Goal: Use online tool/utility

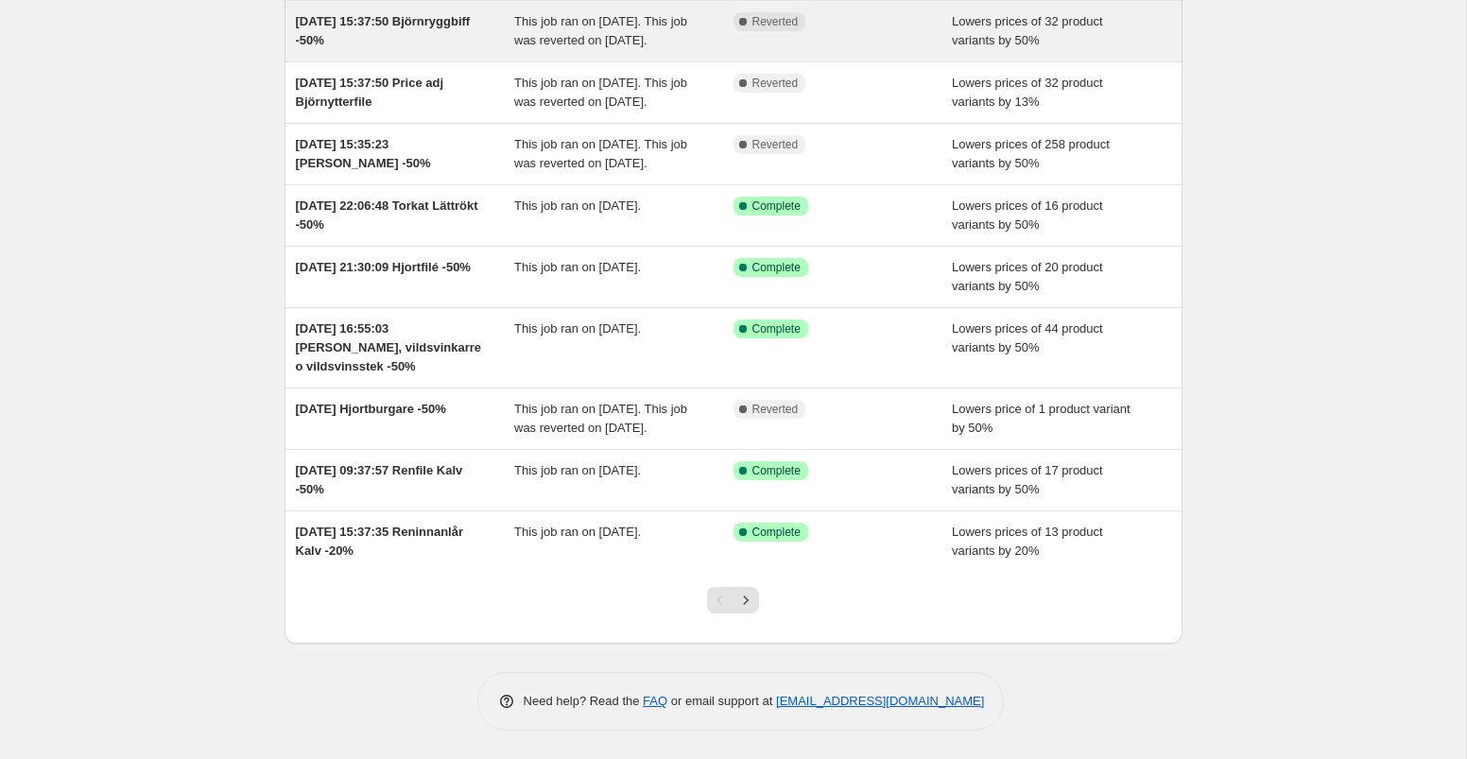
scroll to position [309, 0]
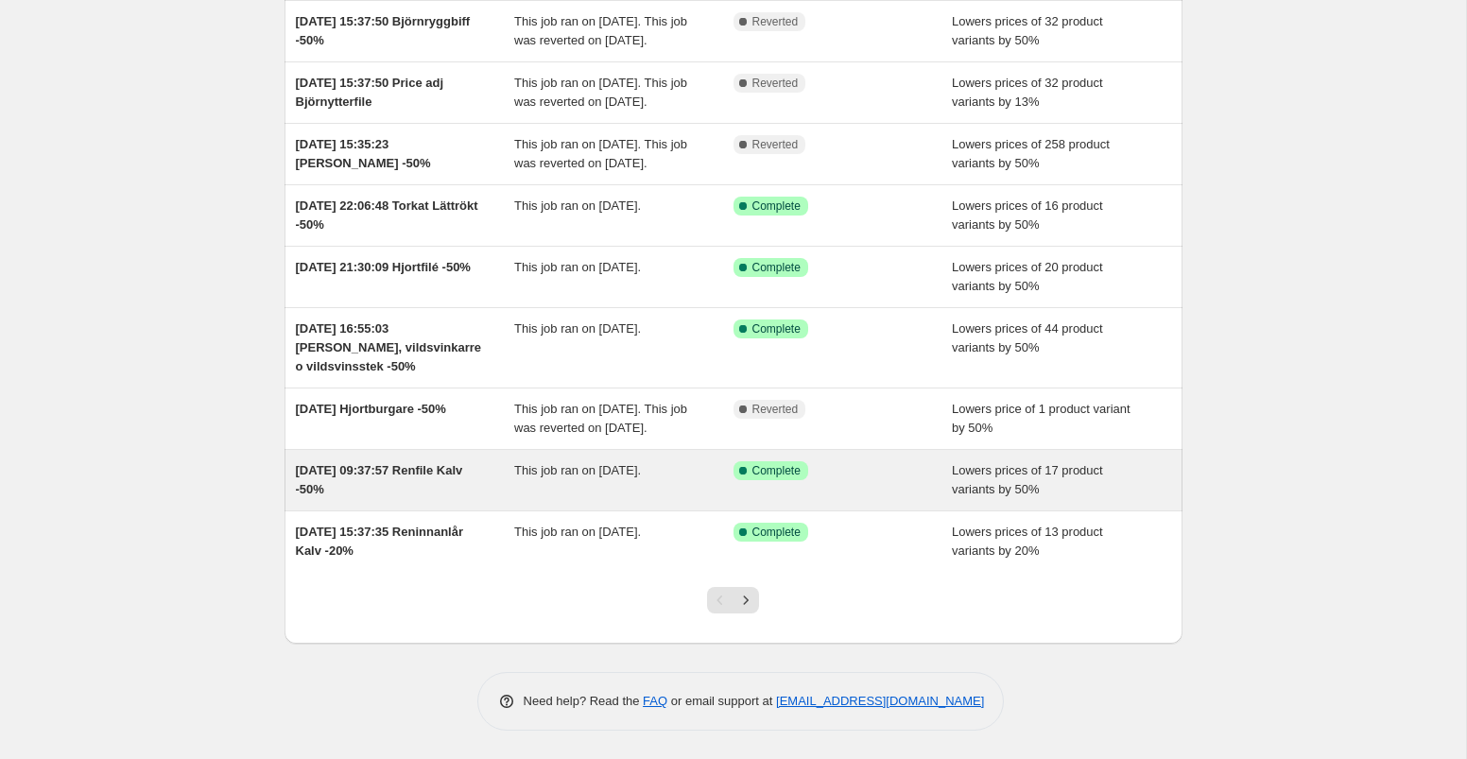
click at [876, 475] on div "Success Complete Complete" at bounding box center [829, 470] width 191 height 19
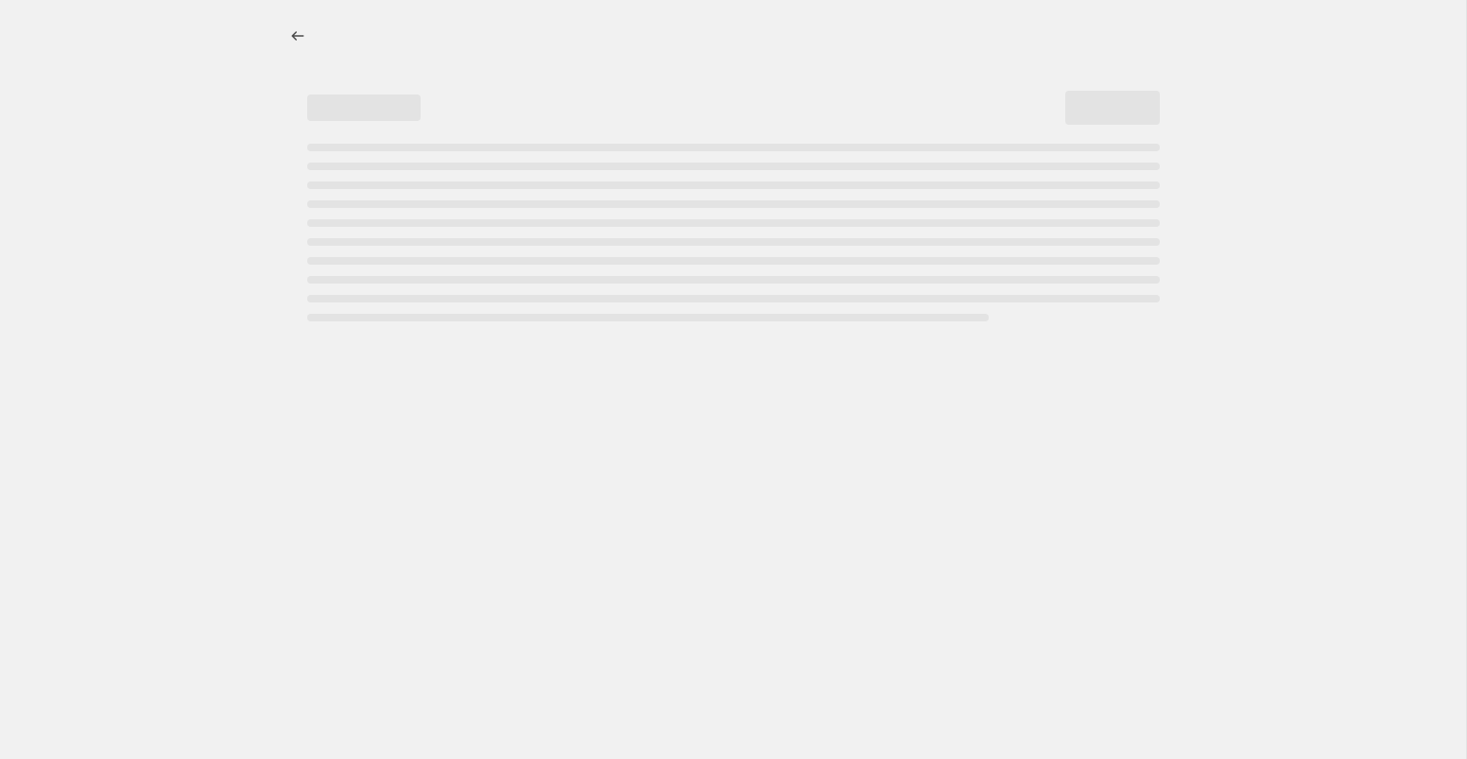
select select "percentage"
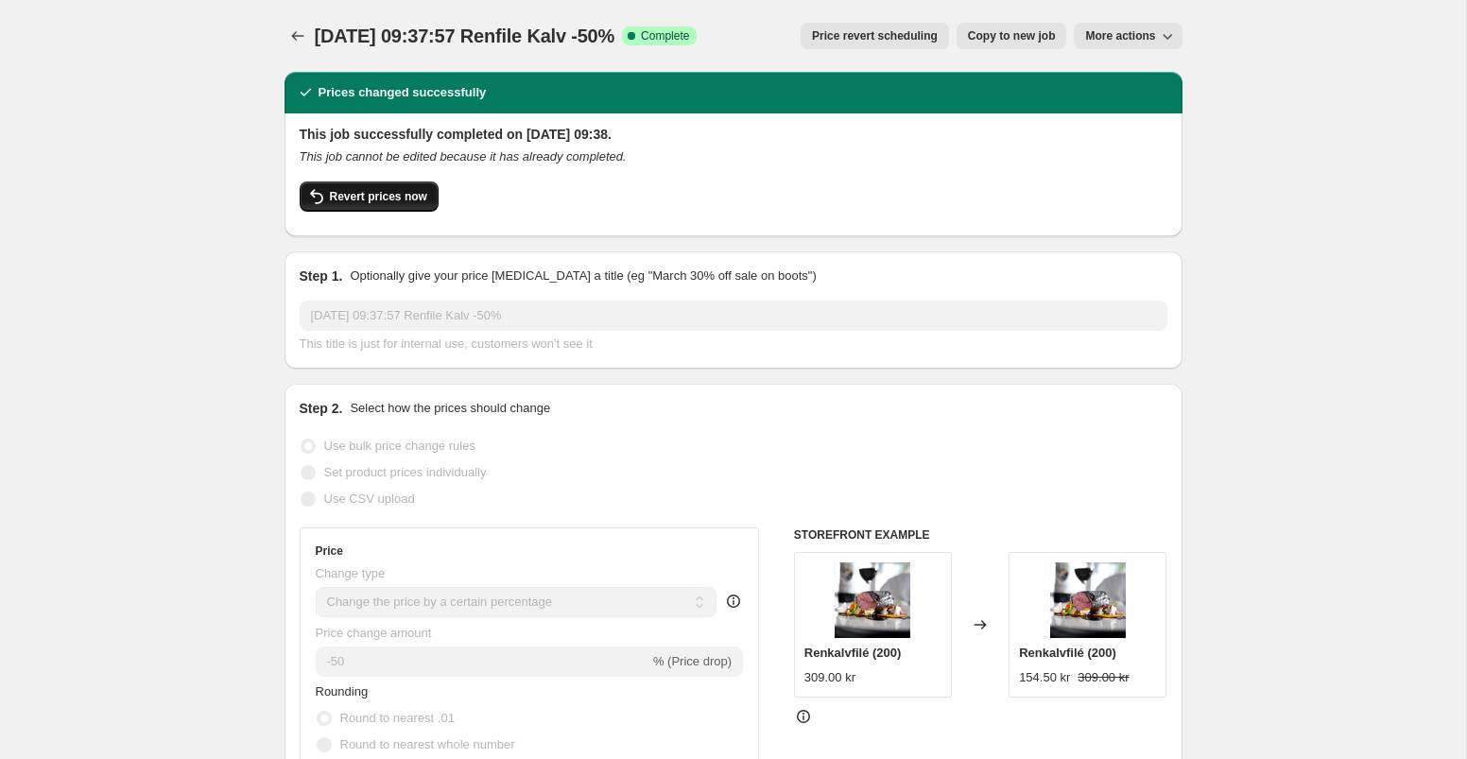
click at [407, 201] on span "Revert prices now" at bounding box center [378, 196] width 97 height 15
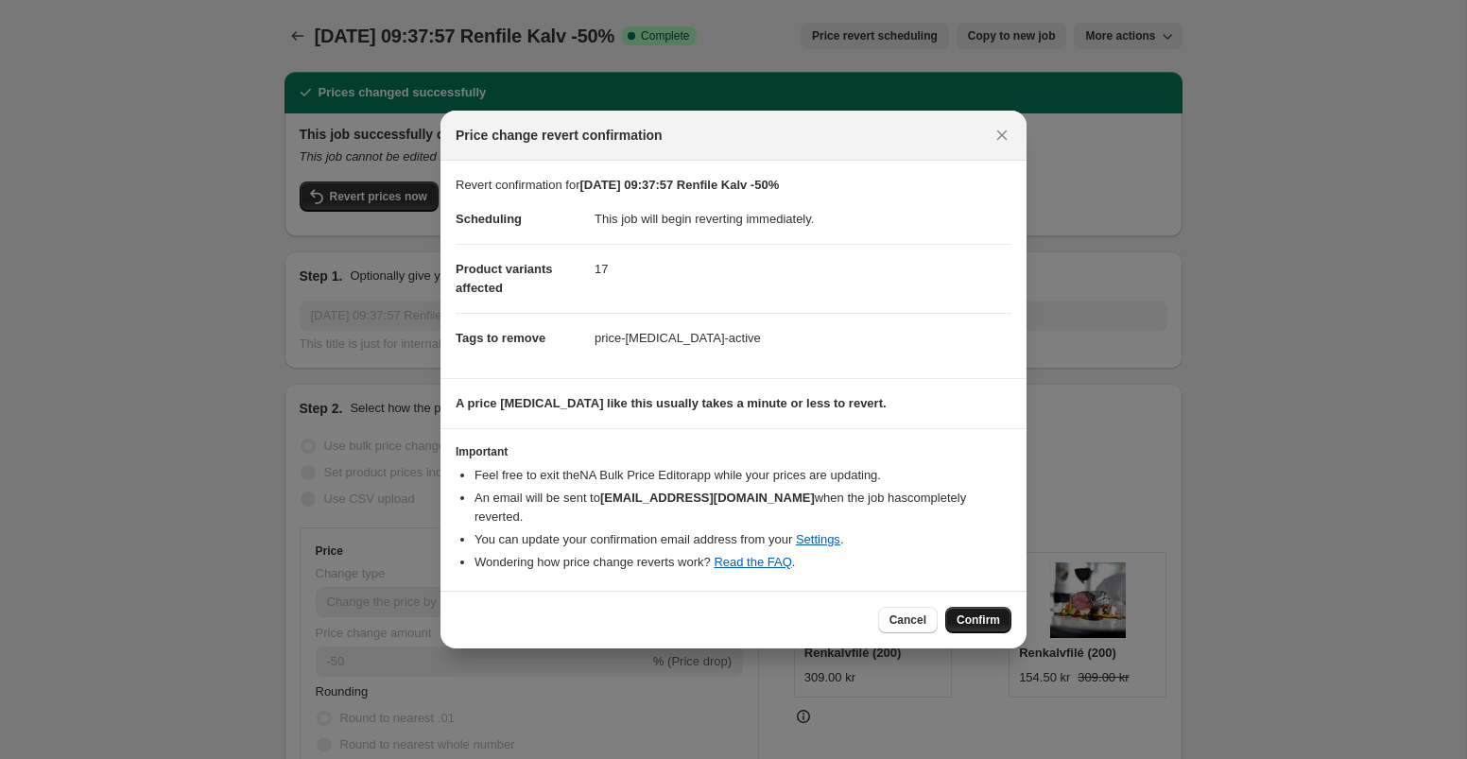
click at [991, 613] on span "Confirm" at bounding box center [978, 620] width 43 height 15
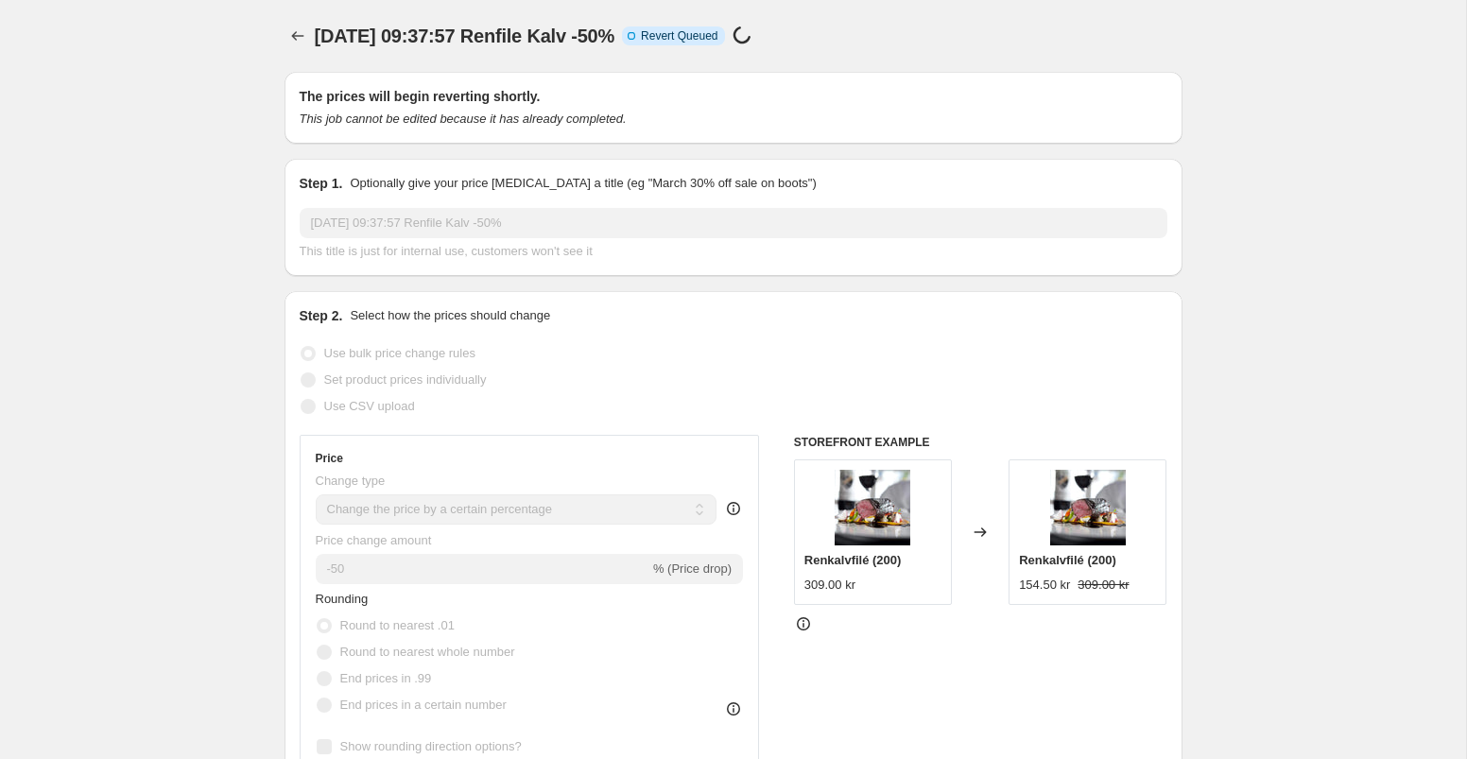
select select "percentage"
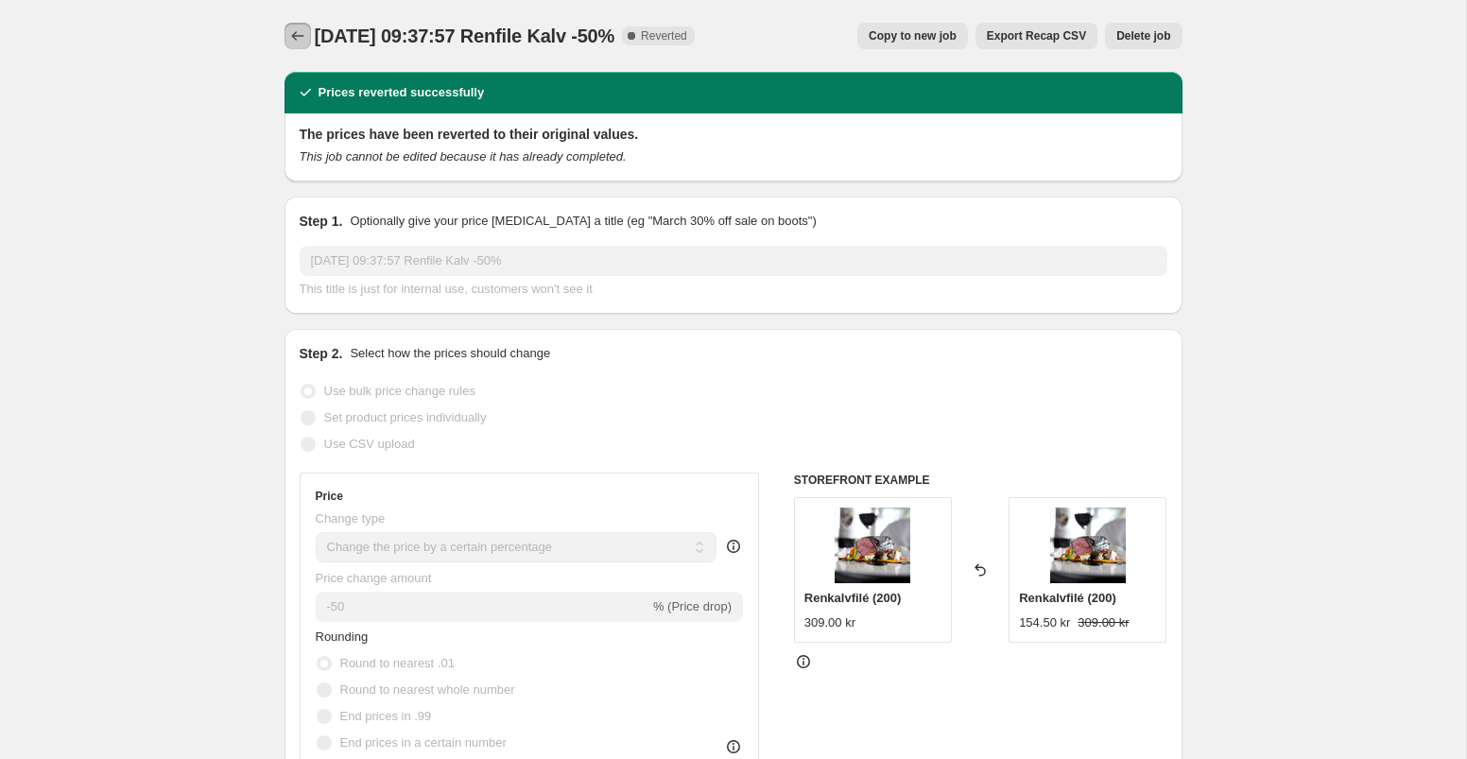
click at [302, 39] on icon "Price change jobs" at bounding box center [297, 35] width 19 height 19
